Goal: Task Accomplishment & Management: Manage account settings

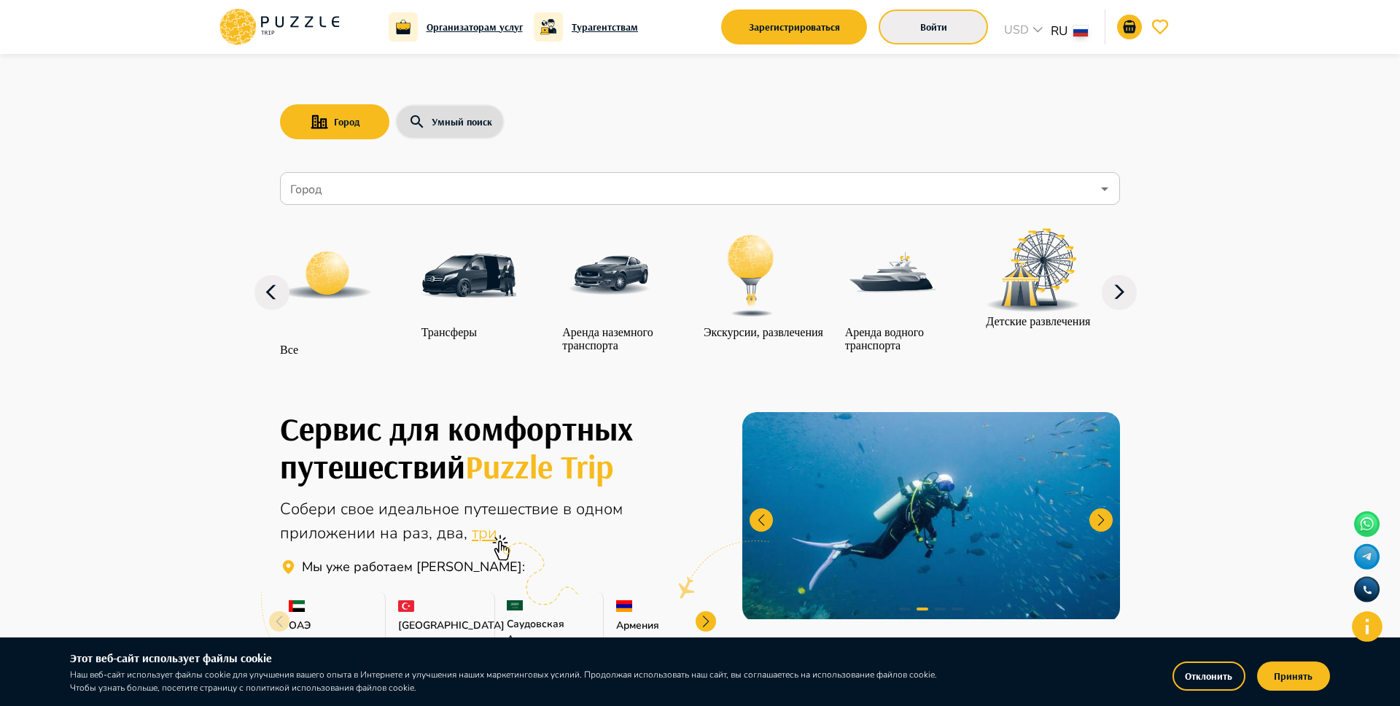
click at [919, 42] on button "Войти" at bounding box center [933, 26] width 109 height 35
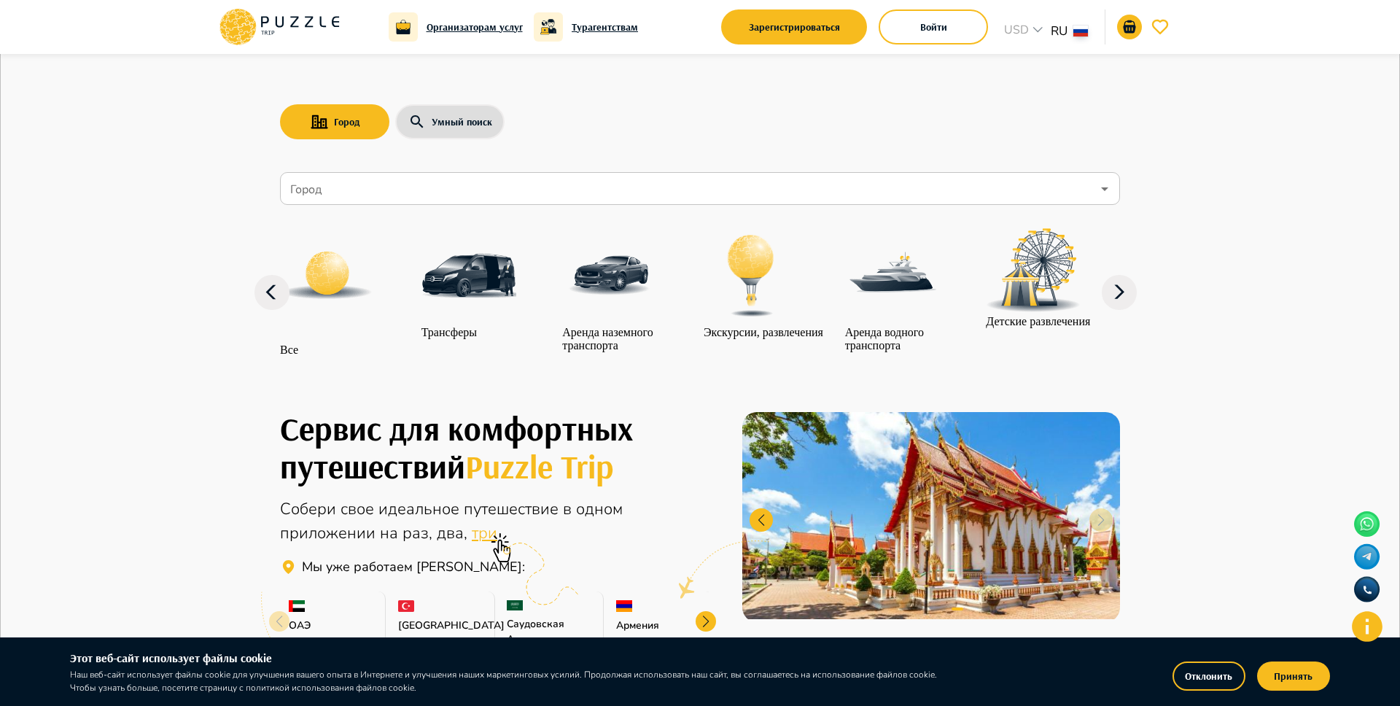
type input "**********"
